Goal: Information Seeking & Learning: Check status

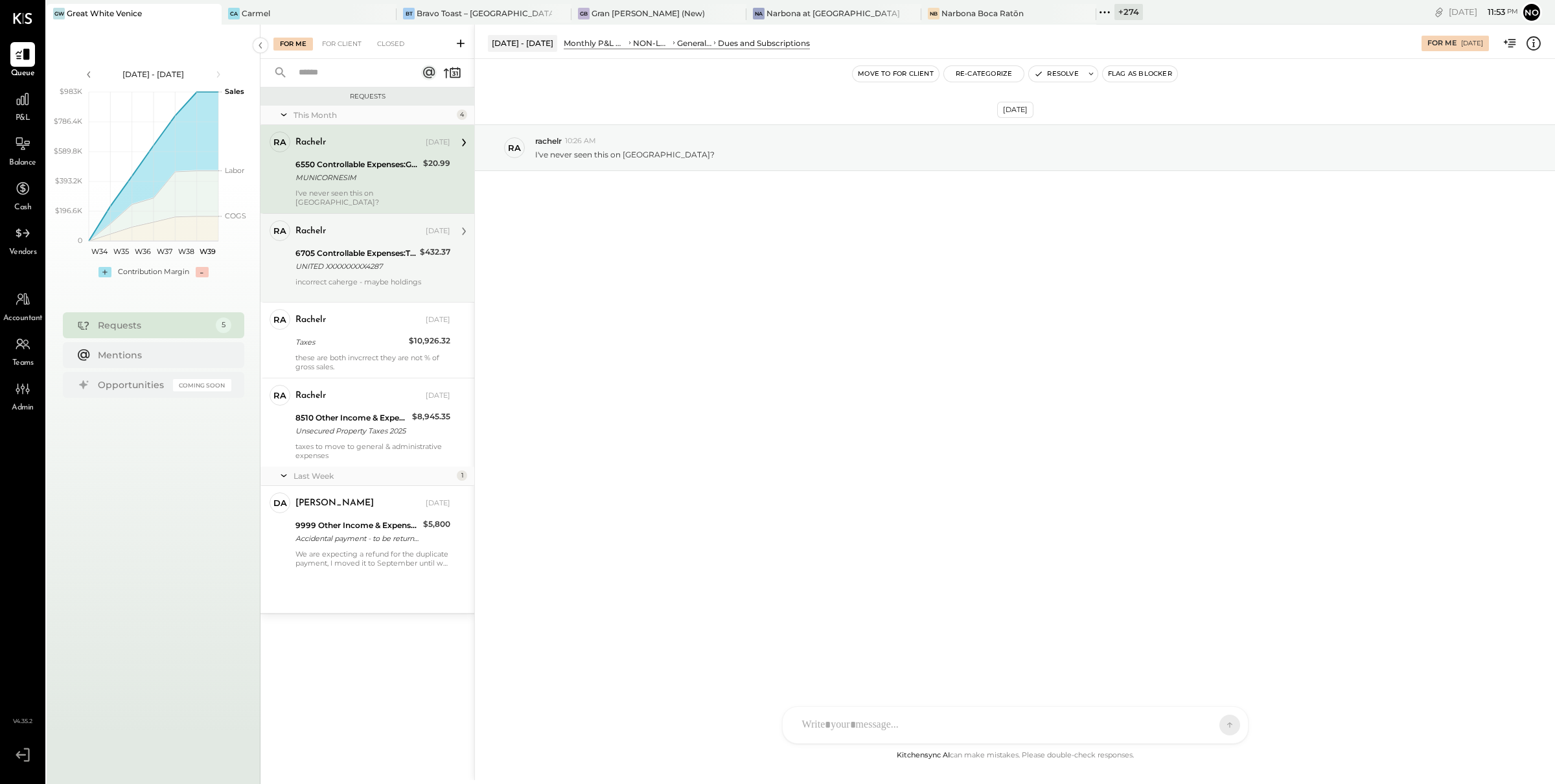
click at [378, 247] on div "6705 Controllable Expenses:Travel, Meals, & Entertainment:Travel, Ground Transp…" at bounding box center [355, 253] width 121 height 13
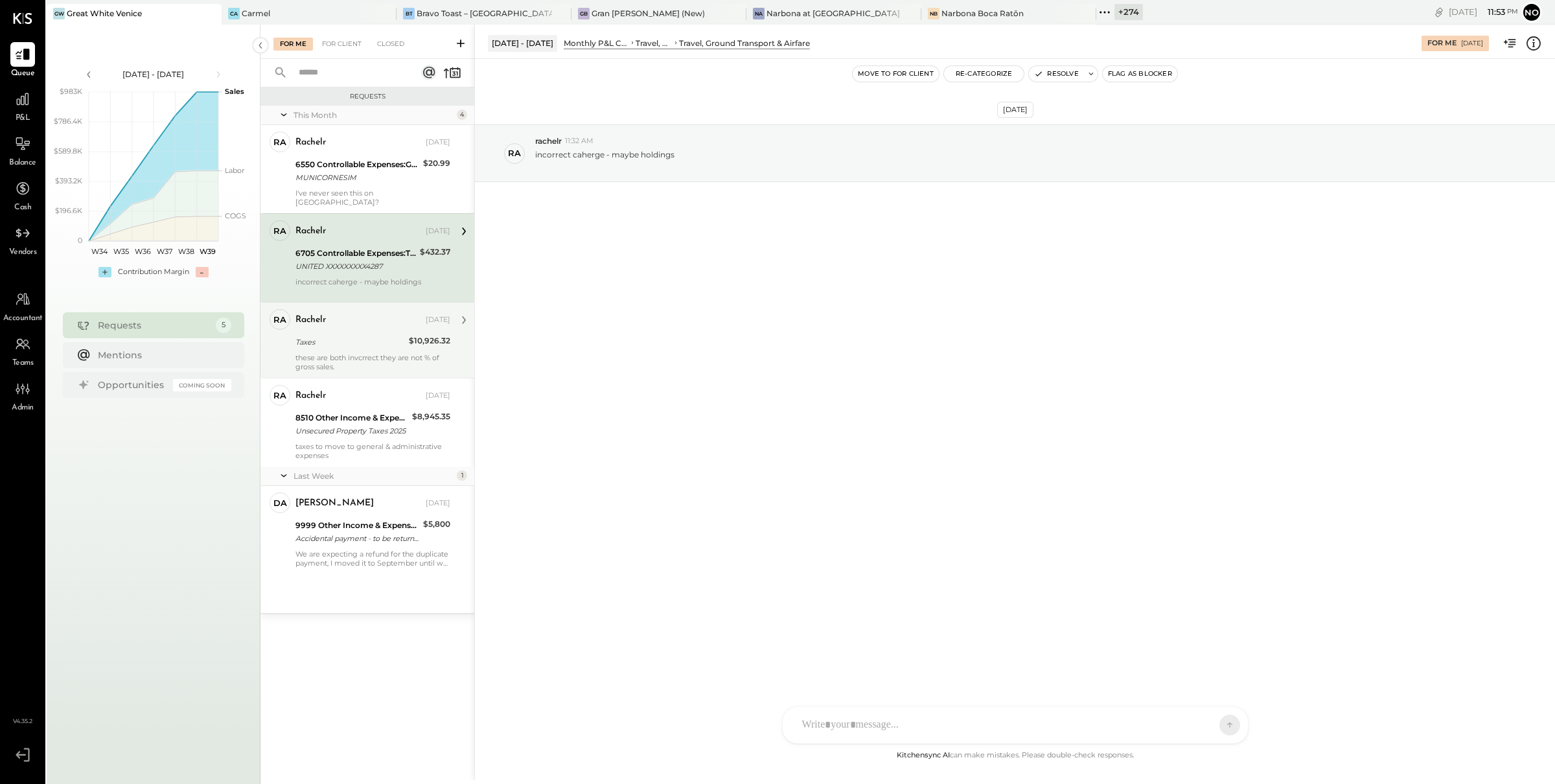
click at [368, 335] on div "Taxes" at bounding box center [350, 341] width 109 height 13
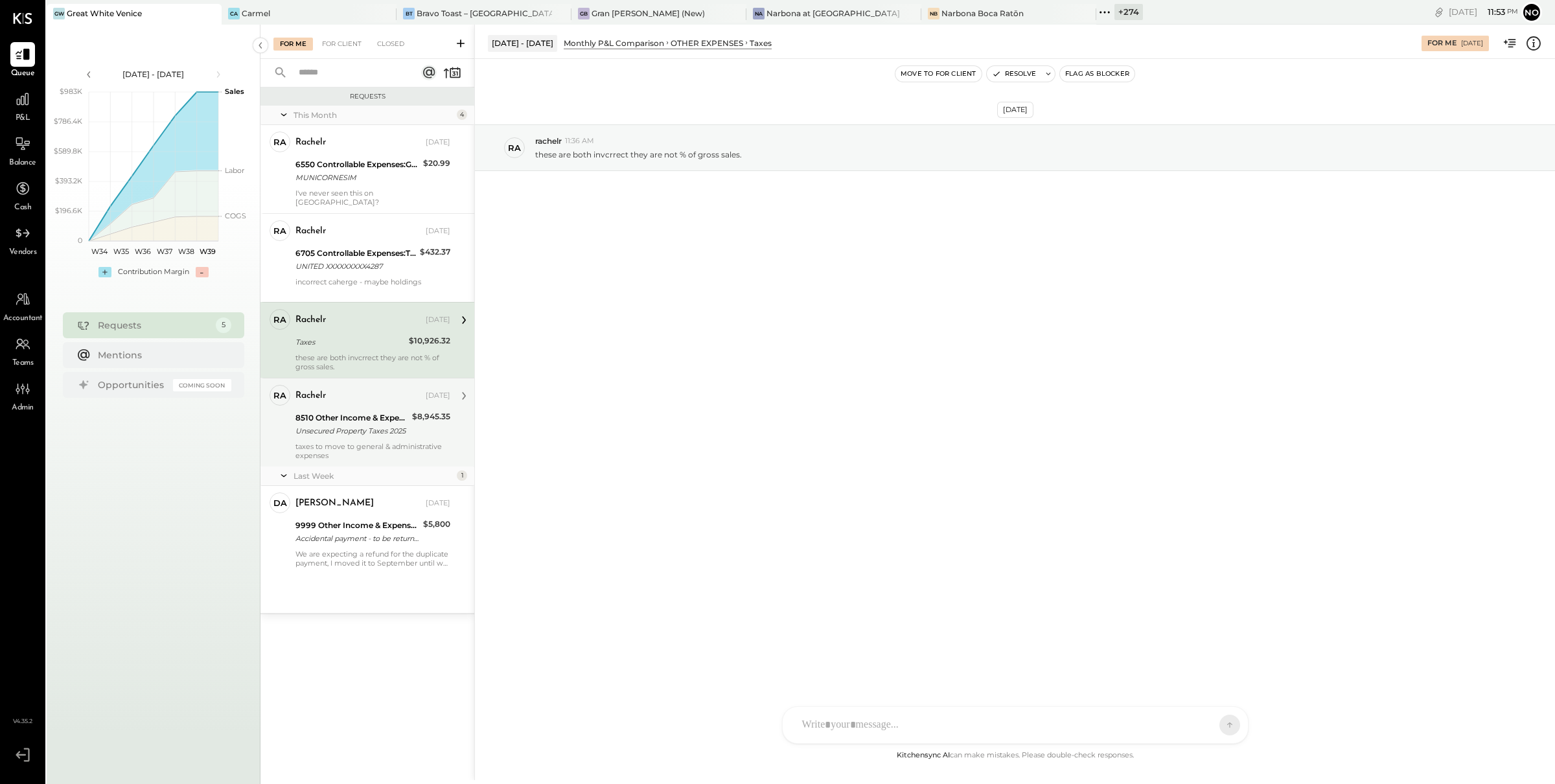
click at [373, 411] on div "8510 Other Income & Expenses:Taxes" at bounding box center [352, 417] width 113 height 13
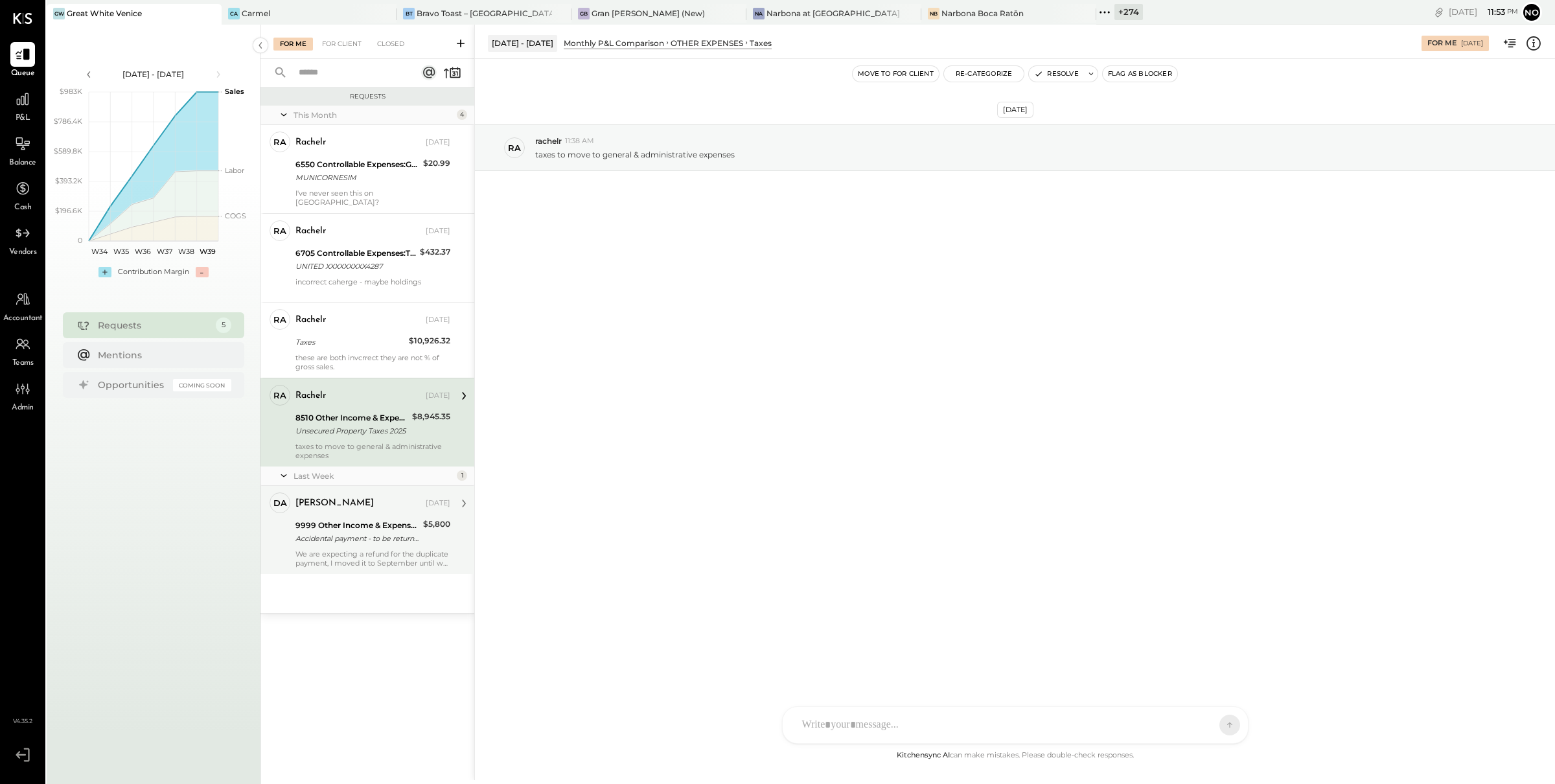
click at [382, 532] on div "Accidental payment - to be returned" at bounding box center [357, 538] width 124 height 13
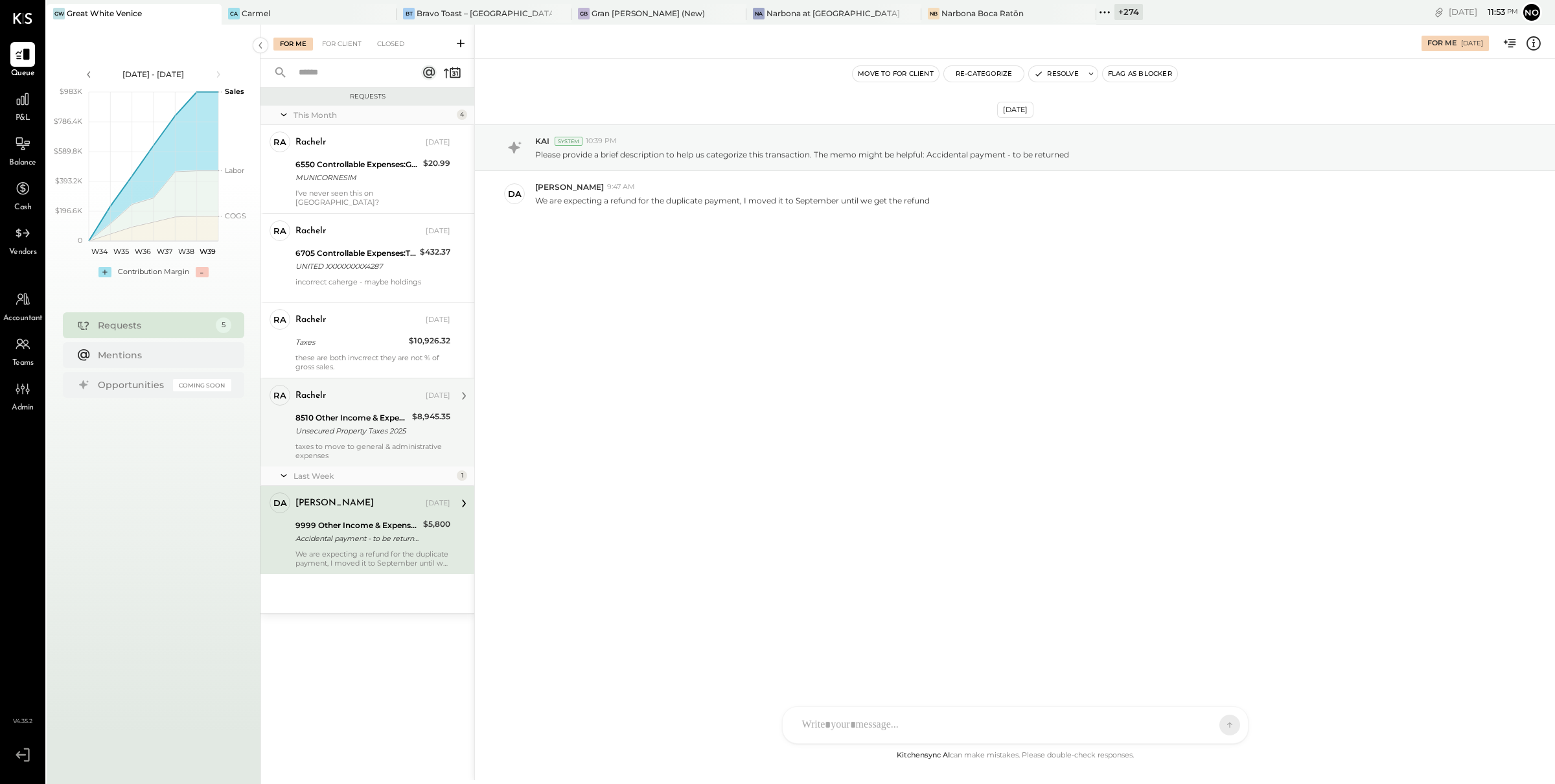
click at [375, 424] on div "Unsecured Property Taxes 2025" at bounding box center [352, 430] width 113 height 13
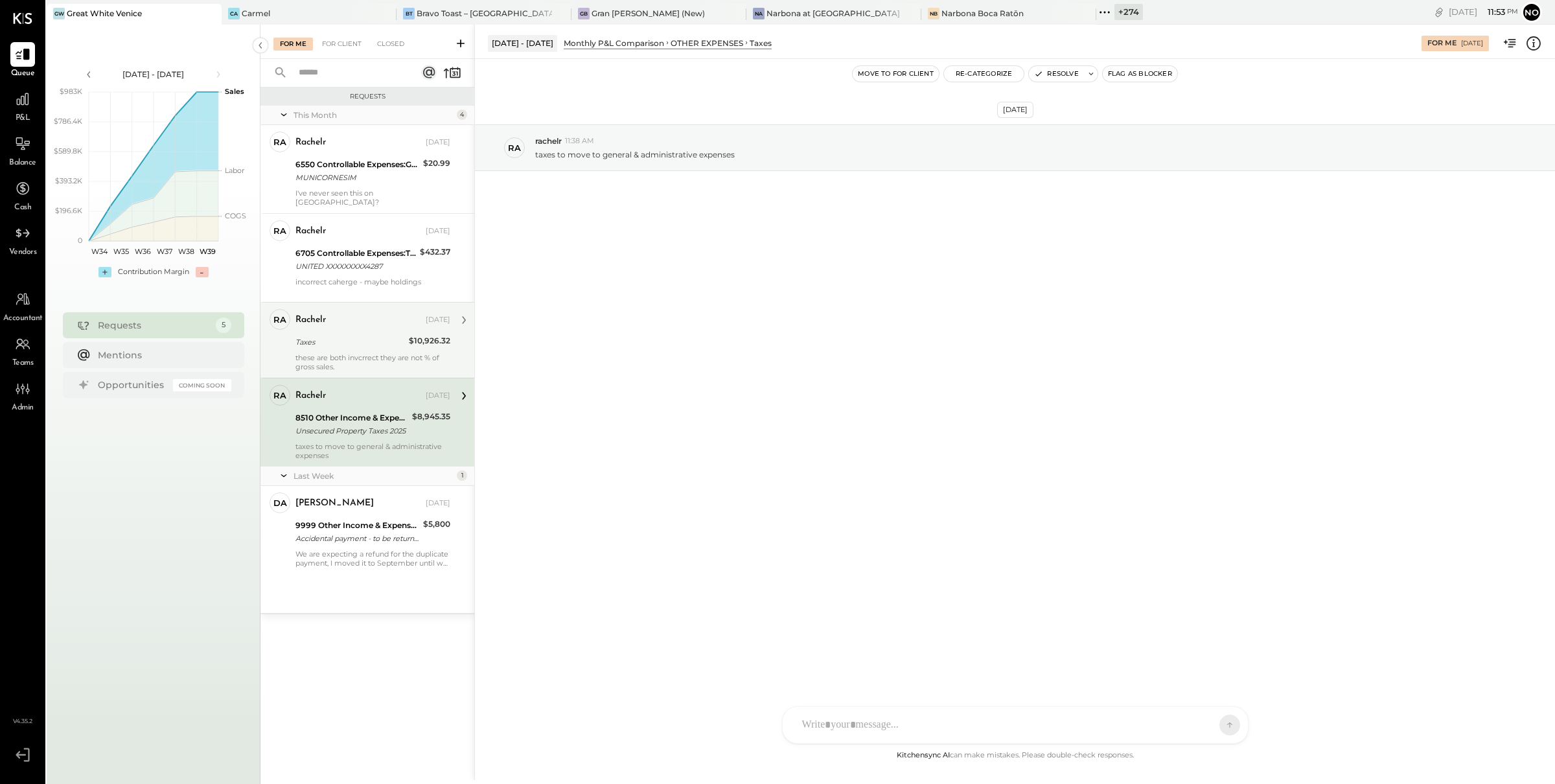
click at [365, 353] on div "these are both invcrrect they are not % of gross sales." at bounding box center [372, 362] width 155 height 18
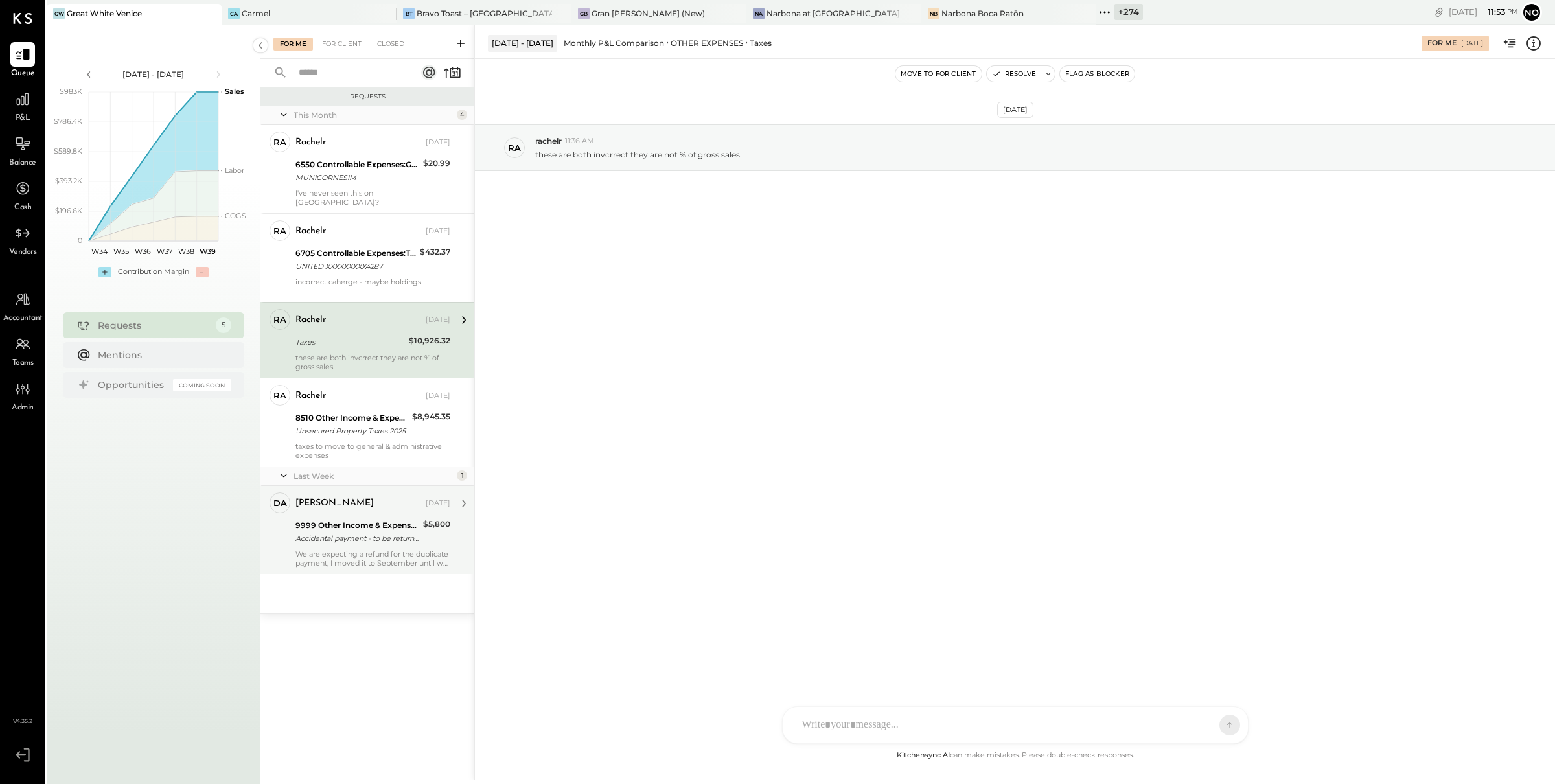
click at [353, 519] on div "9999 Other Income & Expenses:To Be Classified" at bounding box center [357, 525] width 124 height 13
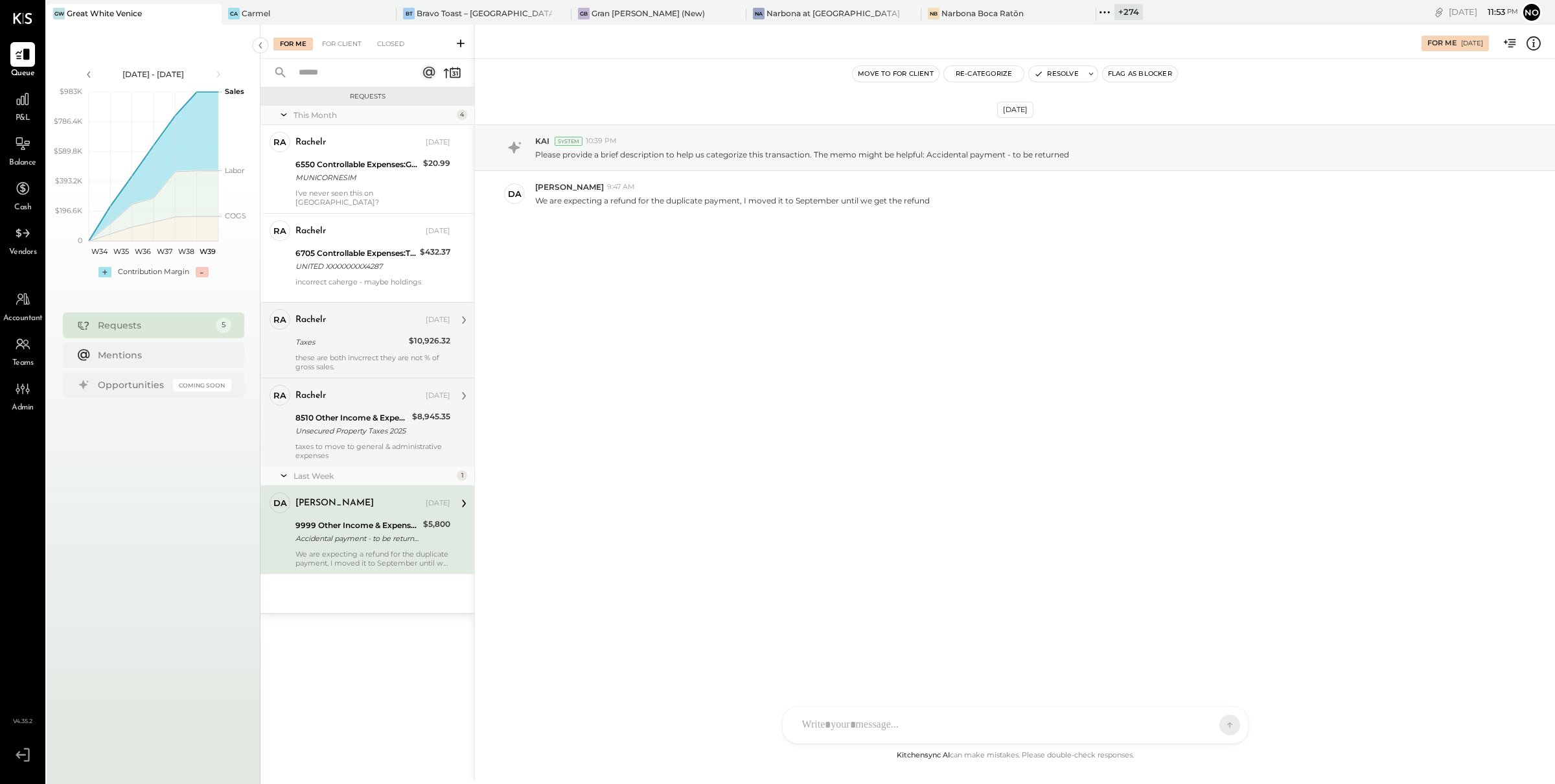
click at [330, 411] on div "8510 Other Income & Expenses:Taxes" at bounding box center [352, 417] width 113 height 13
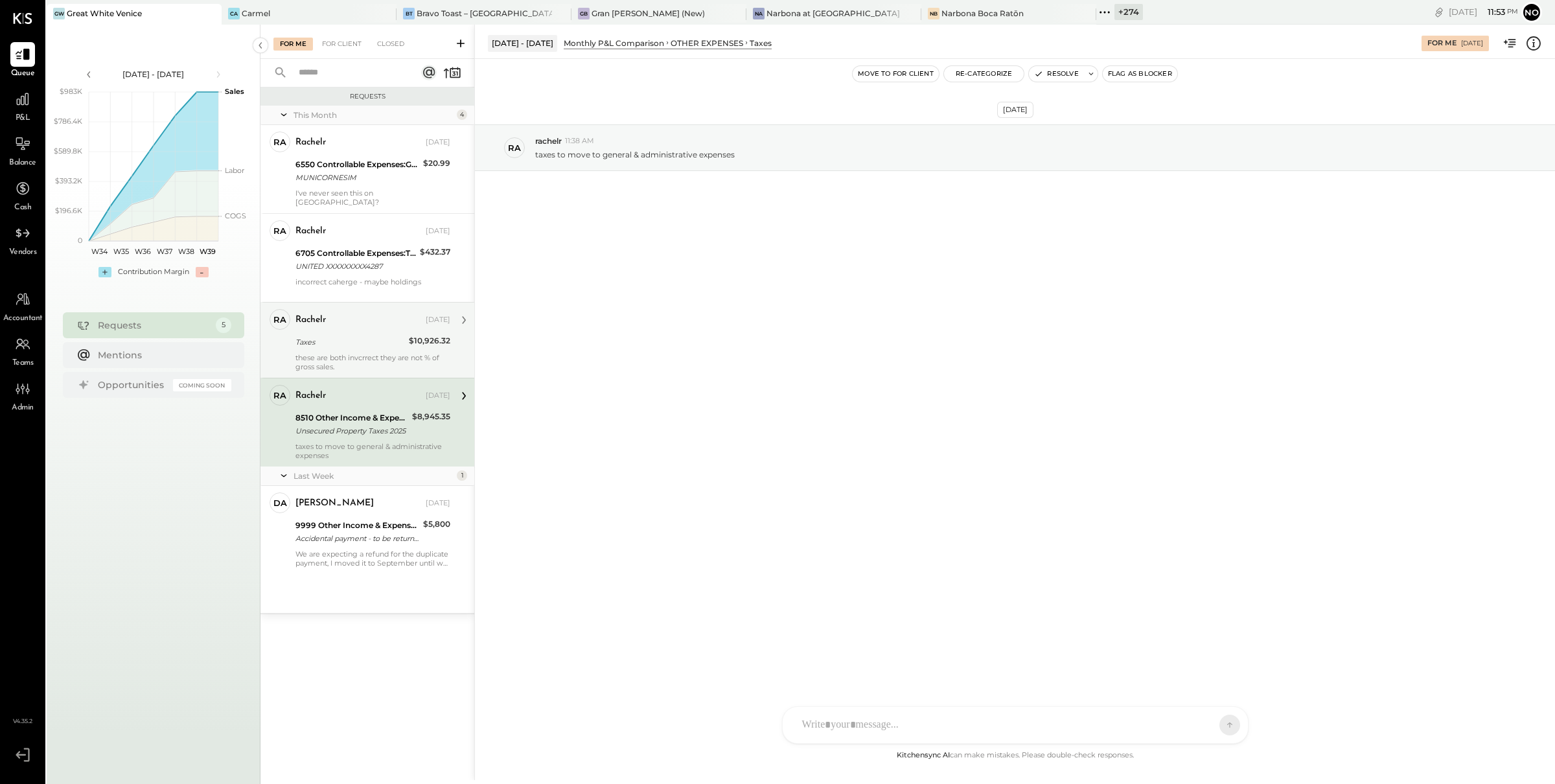
click at [357, 334] on div "Taxes" at bounding box center [350, 342] width 109 height 15
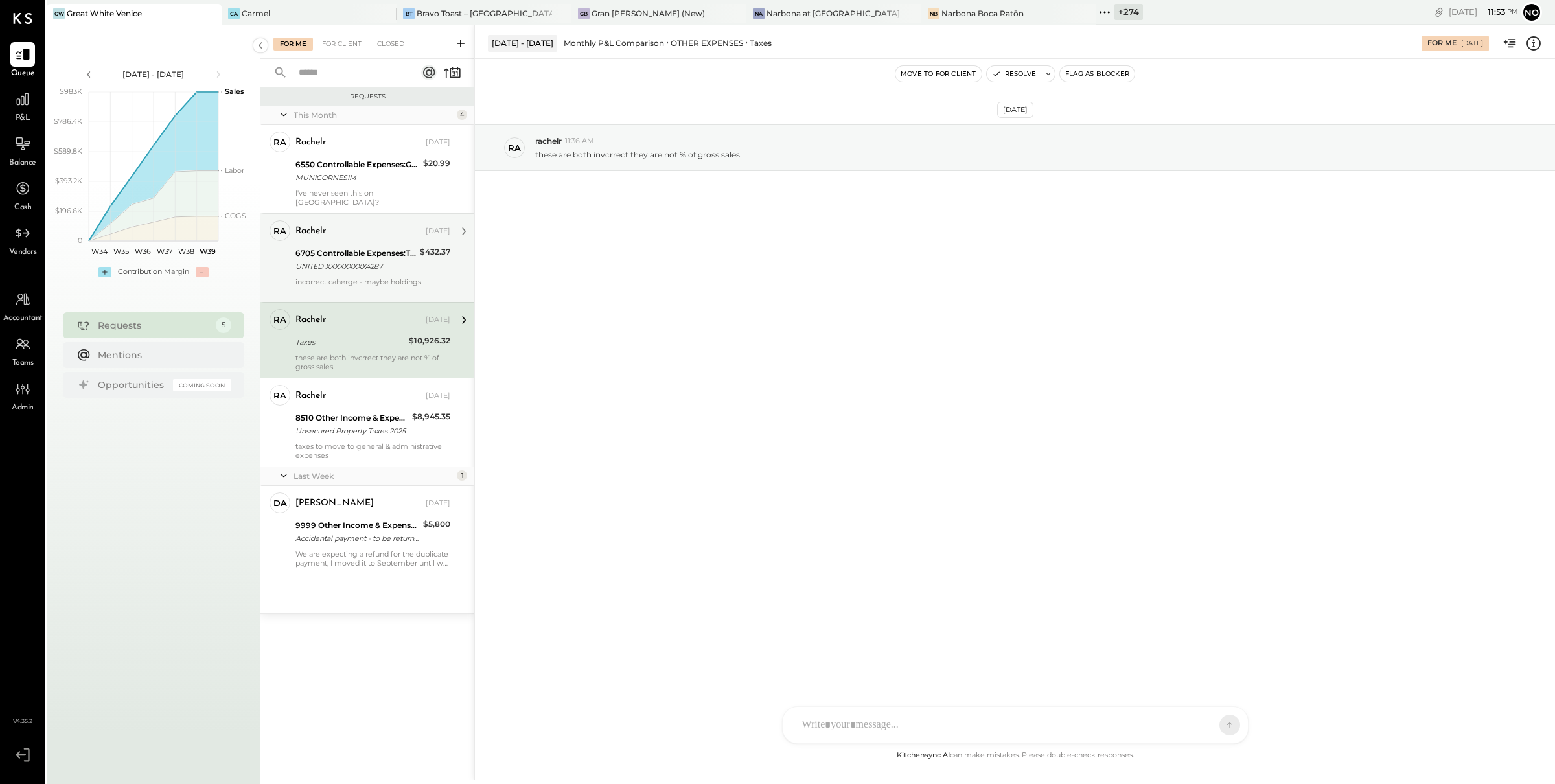
click at [354, 263] on div "UNITED XXXXXXXXX4287" at bounding box center [355, 266] width 121 height 13
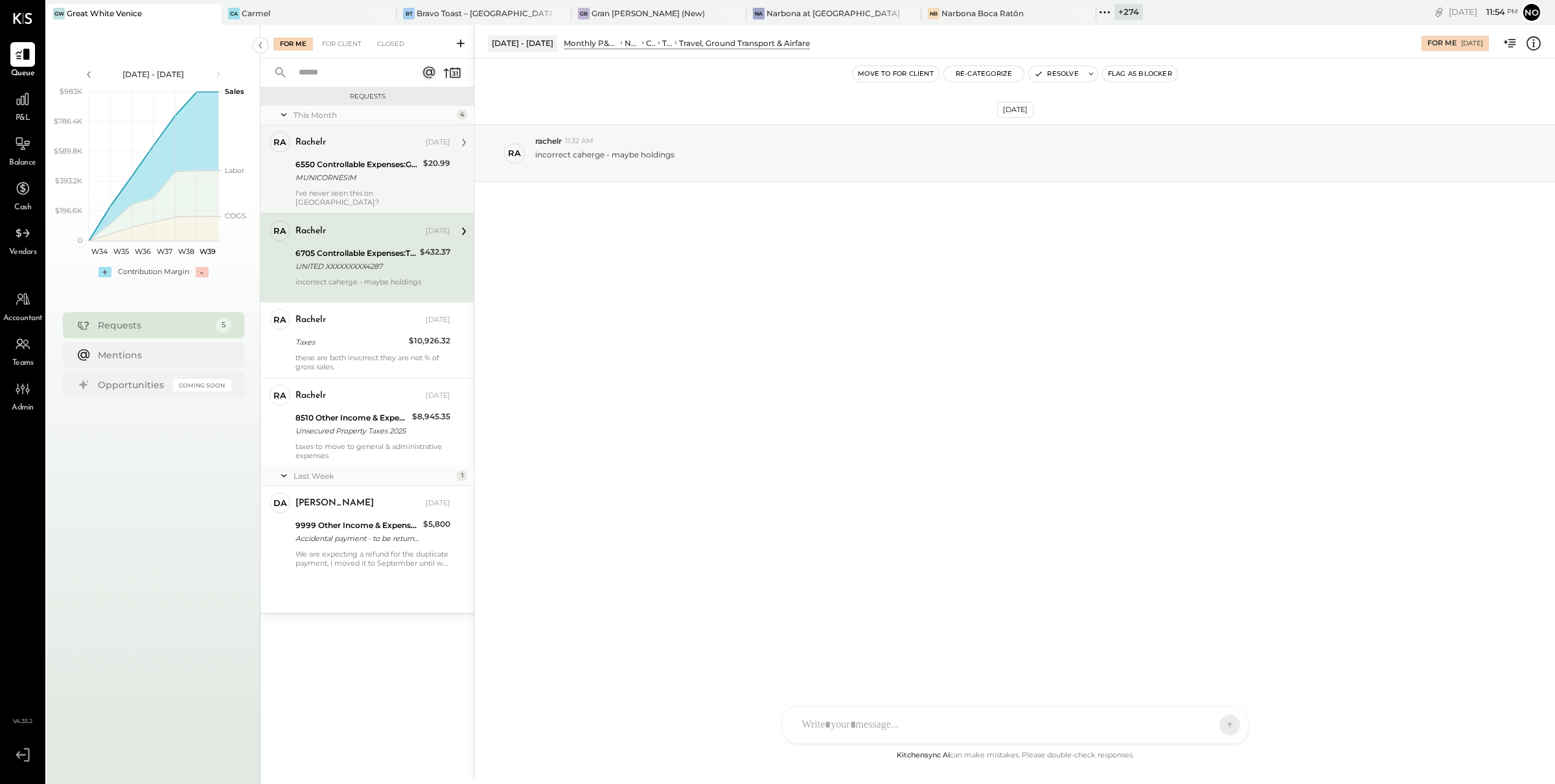
click at [353, 162] on div "6550 Controllable Expenses:General & Administrative Expenses:Dues and Subscript…" at bounding box center [357, 164] width 124 height 13
